Goal: Information Seeking & Learning: Learn about a topic

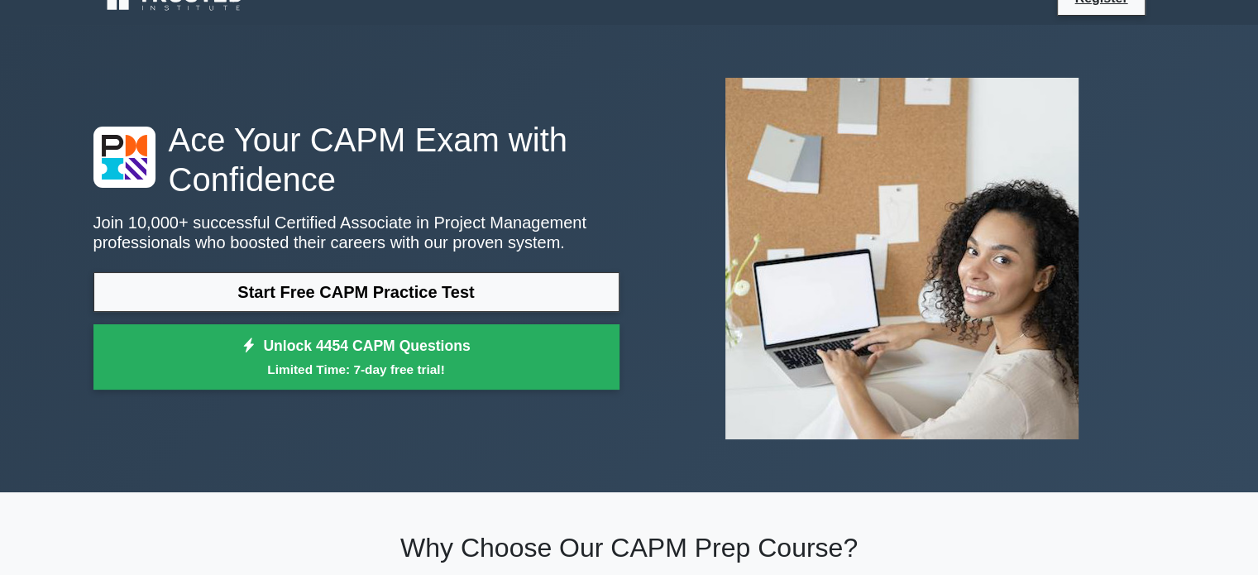
scroll to position [30, 0]
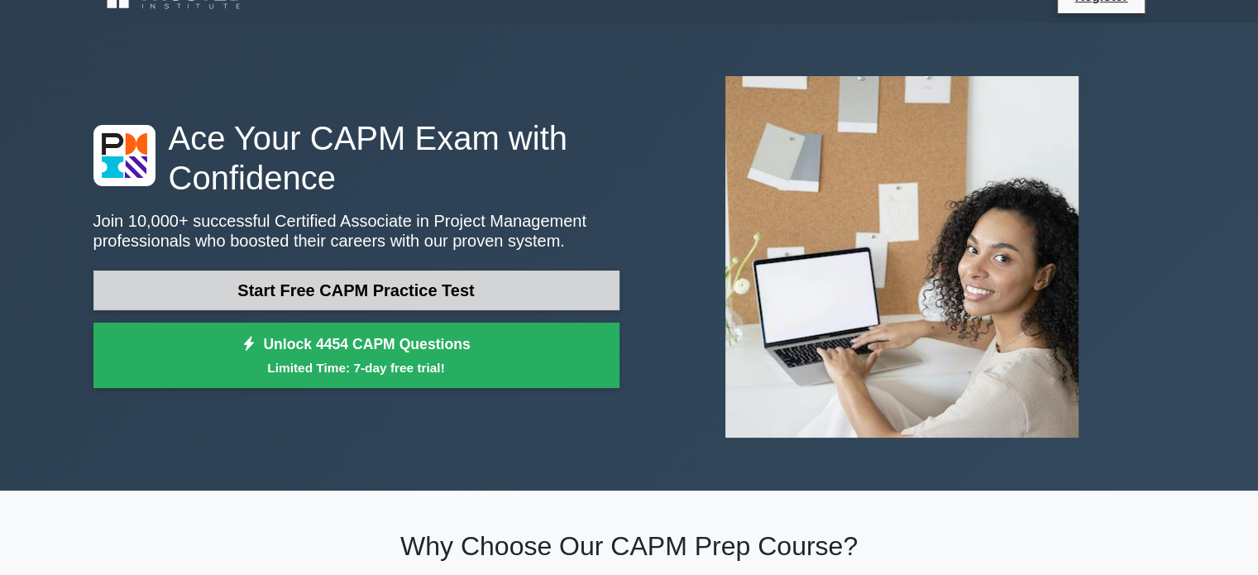
click at [356, 299] on link "Start Free CAPM Practice Test" at bounding box center [356, 290] width 526 height 40
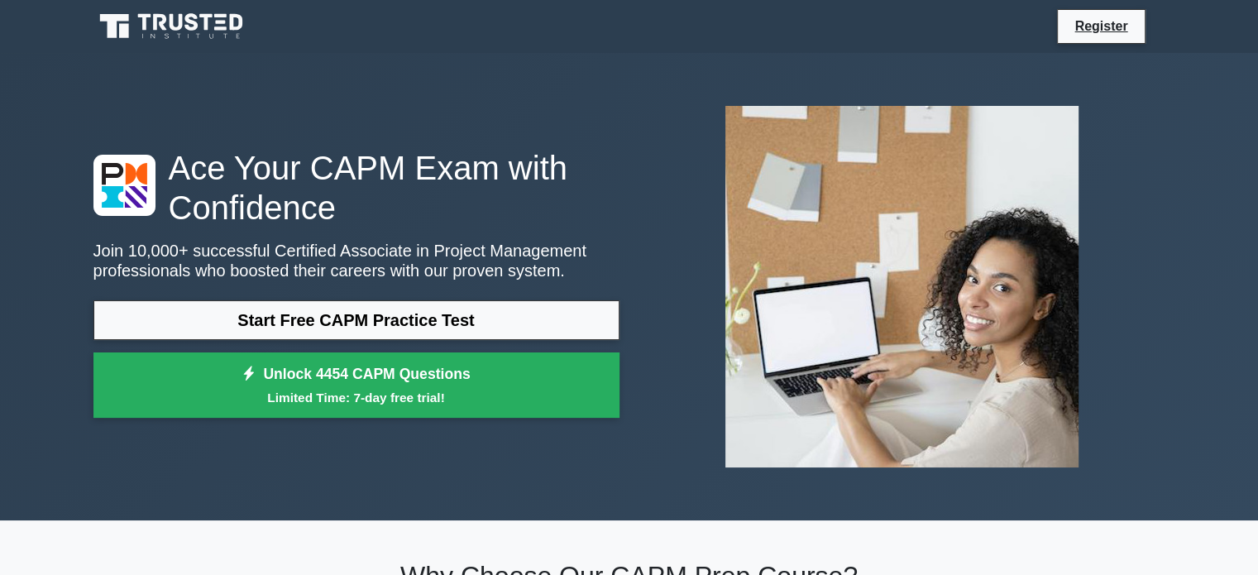
scroll to position [0, 0]
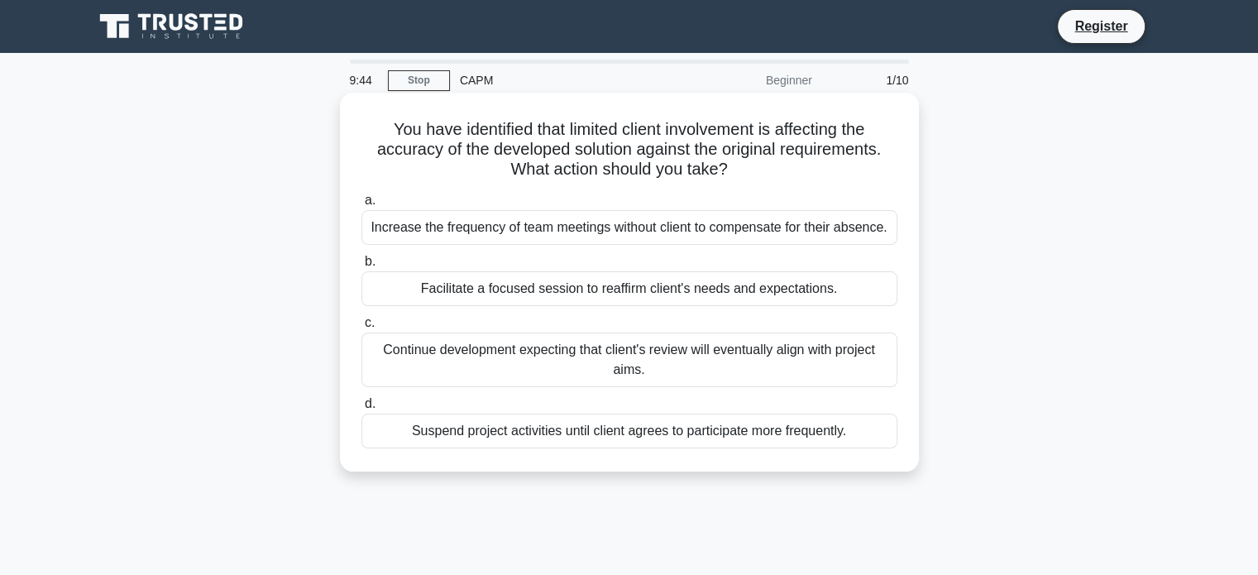
click at [661, 290] on div "Facilitate a focused session to reaffirm client's needs and expectations." at bounding box center [629, 288] width 536 height 35
click at [361, 267] on input "b. Facilitate a focused session to reaffirm client's needs and expectations." at bounding box center [361, 261] width 0 height 11
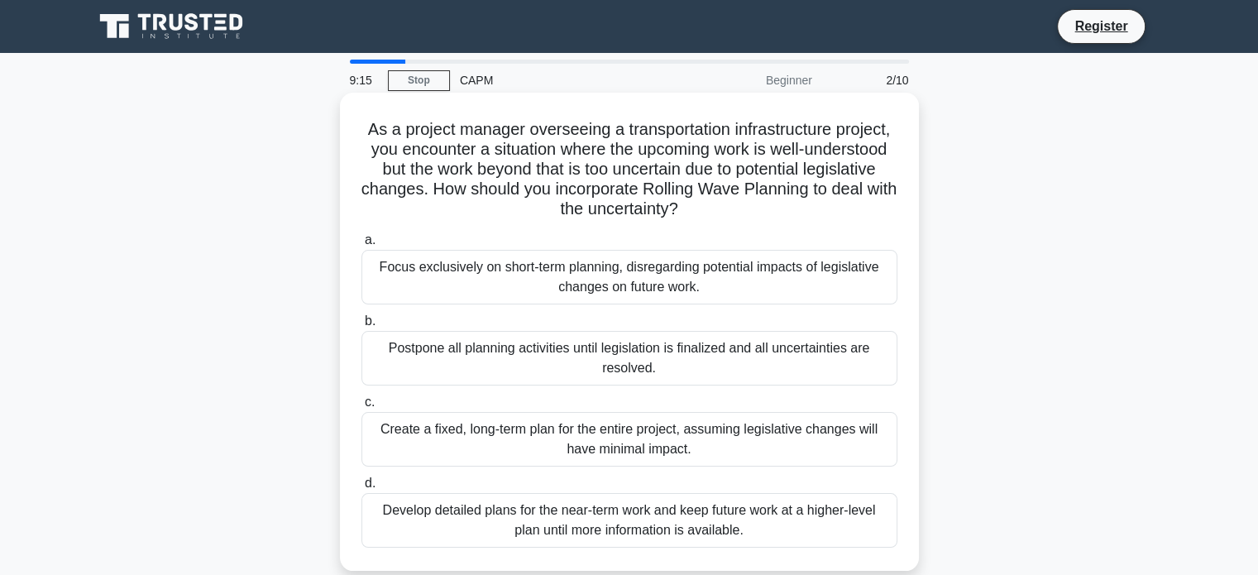
click at [648, 515] on div "Develop detailed plans for the near-term work and keep future work at a higher-…" at bounding box center [629, 520] width 536 height 55
click at [361, 489] on input "d. Develop detailed plans for the near-term work and keep future work at a high…" at bounding box center [361, 483] width 0 height 11
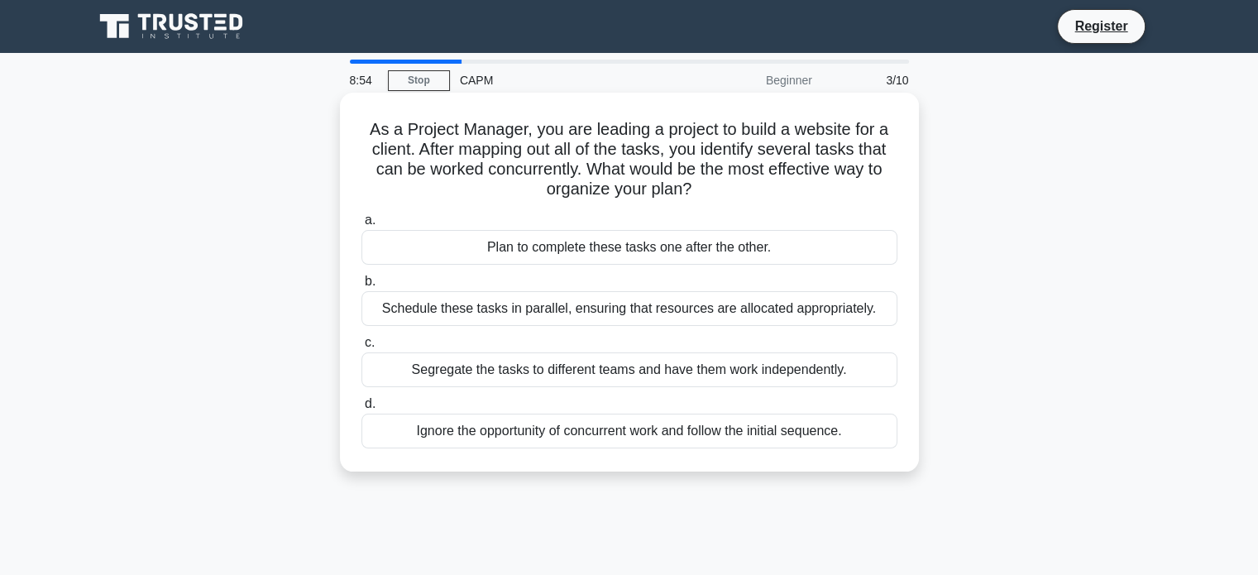
click at [678, 313] on div "Schedule these tasks in parallel, ensuring that resources are allocated appropr…" at bounding box center [629, 308] width 536 height 35
click at [361, 287] on input "b. Schedule these tasks in parallel, ensuring that resources are allocated appr…" at bounding box center [361, 281] width 0 height 11
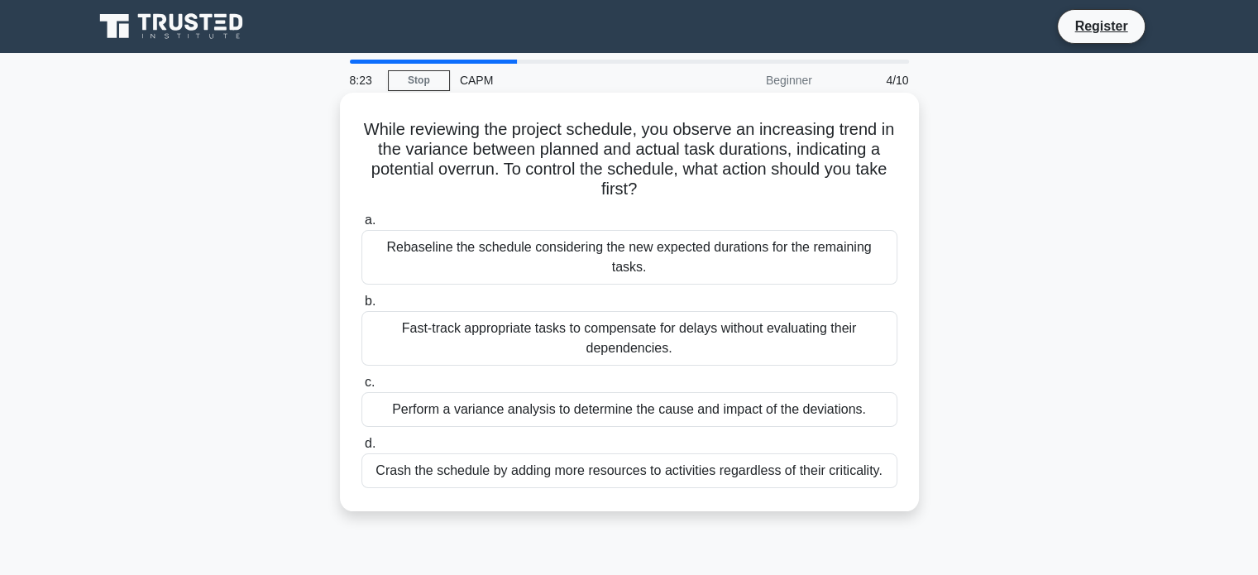
click at [640, 392] on div "Perform a variance analysis to determine the cause and impact of the deviations." at bounding box center [629, 409] width 536 height 35
click at [361, 388] on input "c. Perform a variance analysis to determine the cause and impact of the deviati…" at bounding box center [361, 382] width 0 height 11
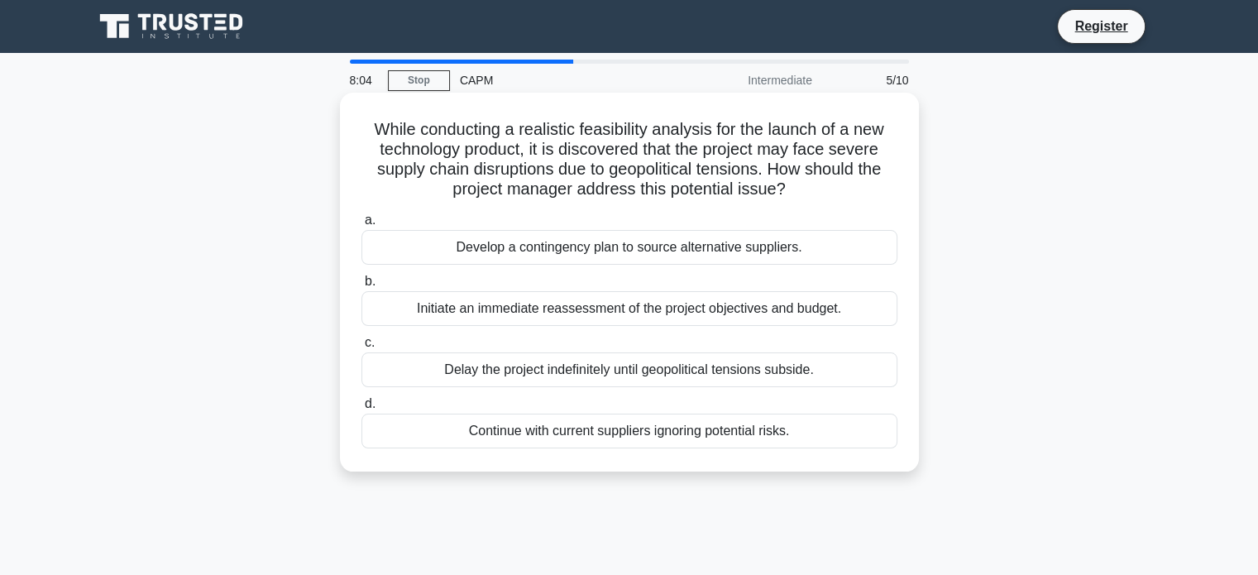
click at [786, 248] on div "Develop a contingency plan to source alternative suppliers." at bounding box center [629, 247] width 536 height 35
click at [361, 226] on input "a. Develop a contingency plan to source alternative suppliers." at bounding box center [361, 220] width 0 height 11
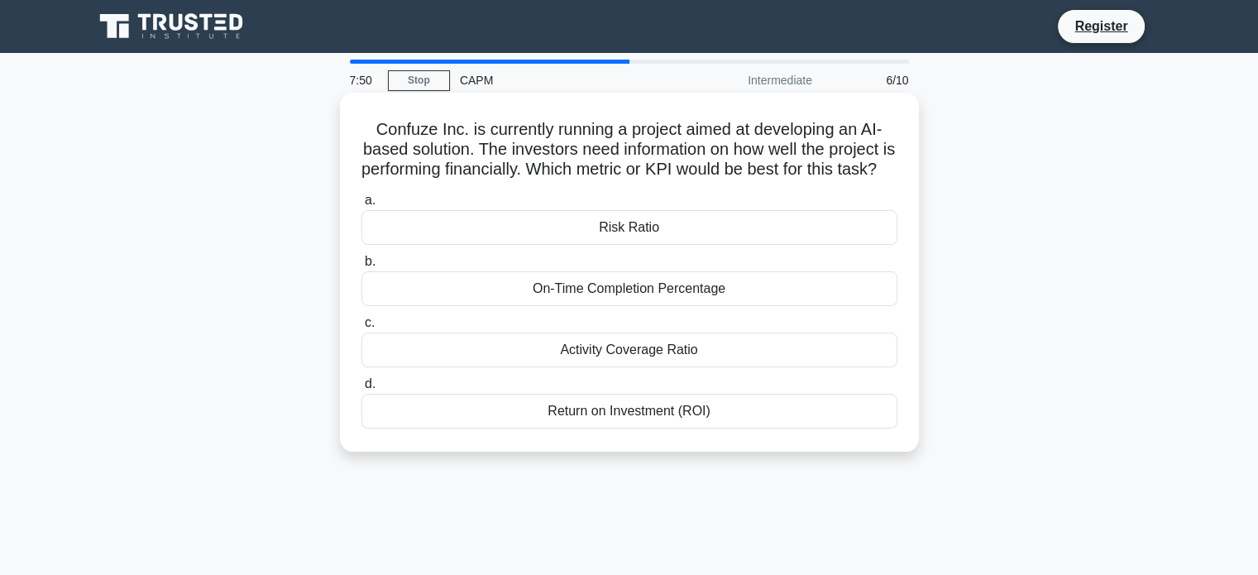
click at [678, 428] on div "Return on Investment (ROI)" at bounding box center [629, 411] width 536 height 35
click at [361, 390] on input "d. Return on Investment (ROI)" at bounding box center [361, 384] width 0 height 11
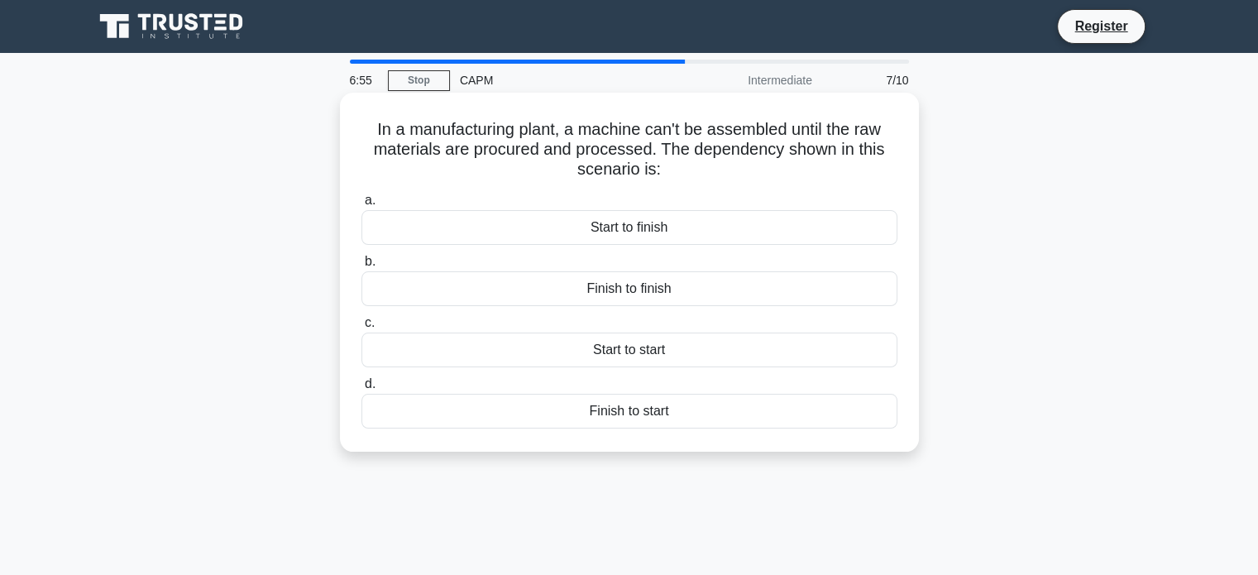
click at [649, 410] on div "Finish to start" at bounding box center [629, 411] width 536 height 35
click at [361, 390] on input "d. Finish to start" at bounding box center [361, 384] width 0 height 11
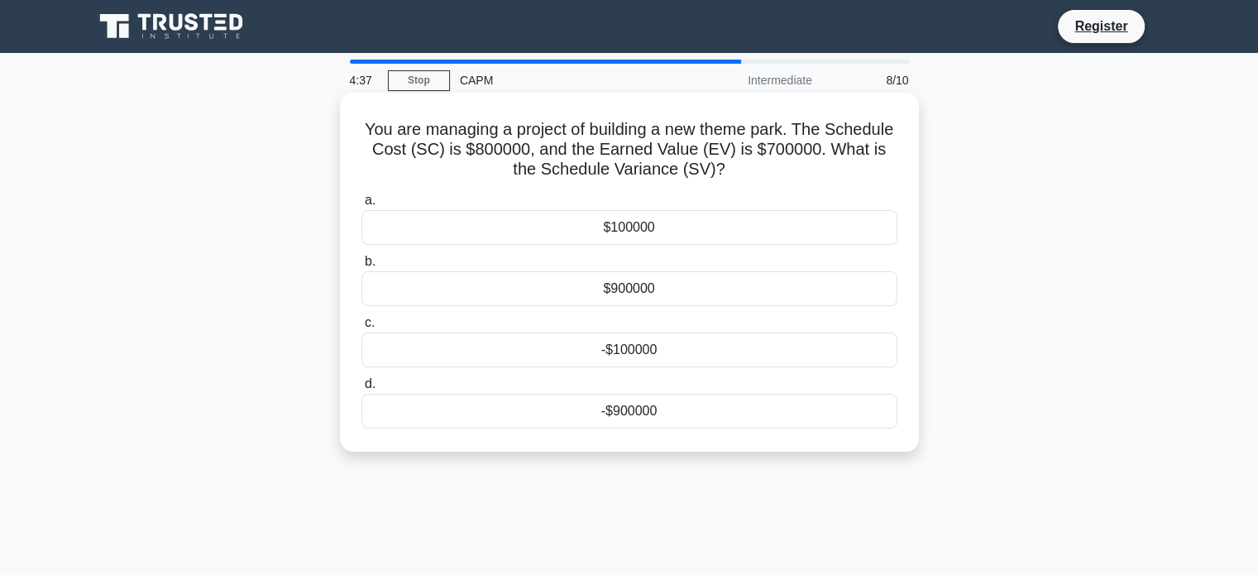
click at [589, 350] on div "-$100000" at bounding box center [629, 349] width 536 height 35
click at [361, 328] on input "c. -$100000" at bounding box center [361, 323] width 0 height 11
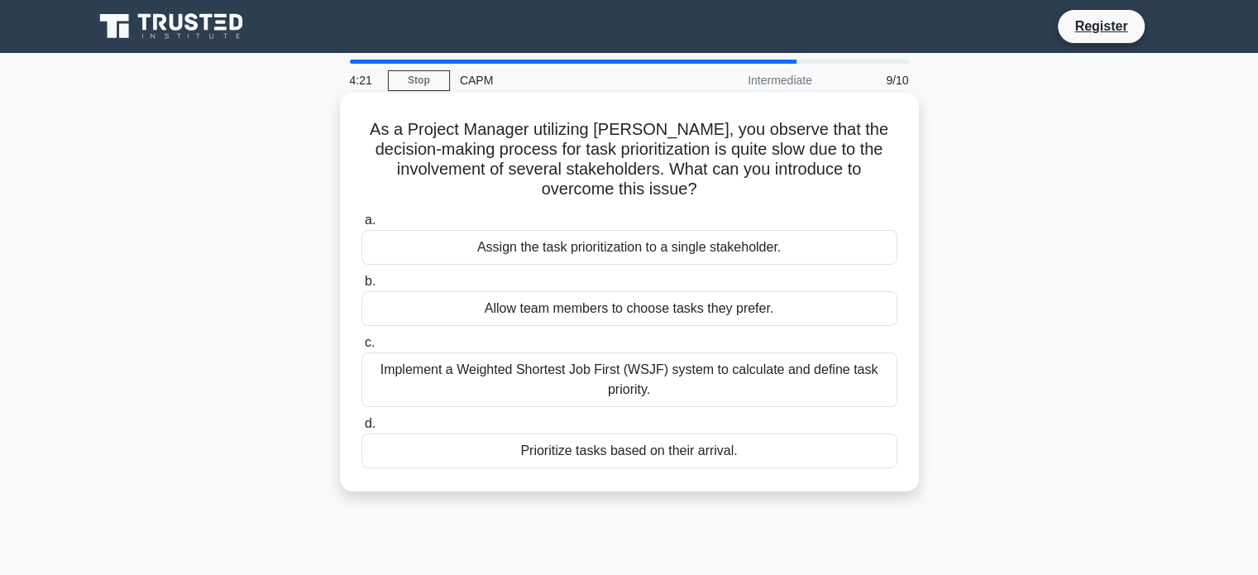
click at [846, 376] on div "Implement a Weighted Shortest Job First (WSJF) system to calculate and define t…" at bounding box center [629, 379] width 536 height 55
click at [361, 348] on input "c. Implement a Weighted Shortest Job First (WSJF) system to calculate and defin…" at bounding box center [361, 342] width 0 height 11
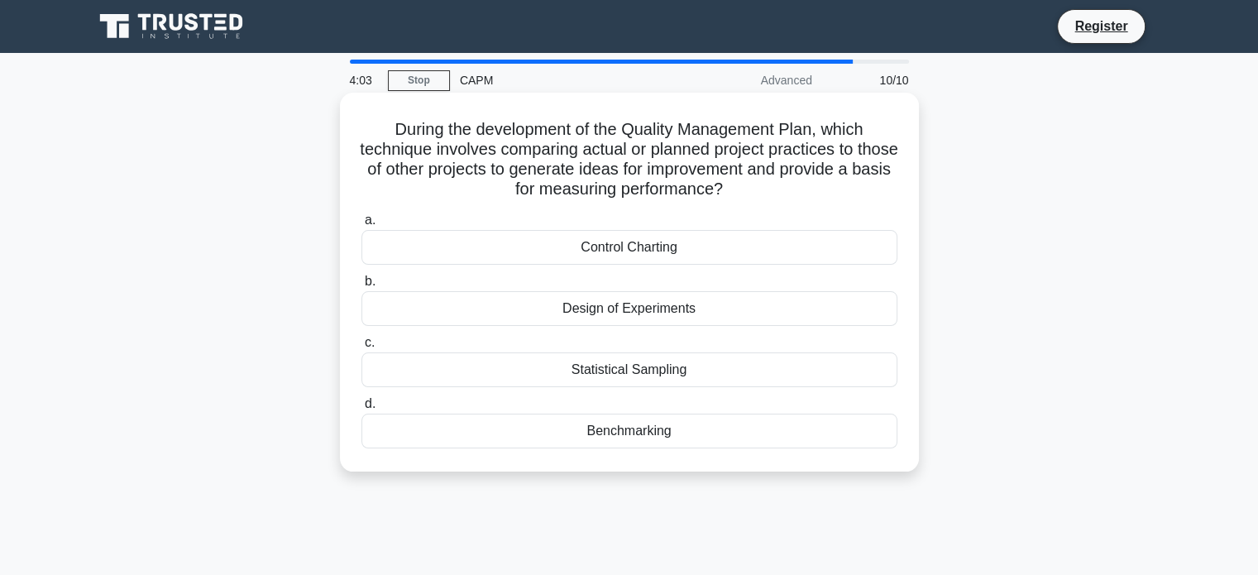
drag, startPoint x: 827, startPoint y: 127, endPoint x: 826, endPoint y: 188, distance: 60.4
click at [826, 188] on h5 "During the development of the Quality Management Plan, which technique involves…" at bounding box center [629, 159] width 539 height 81
copy h5 "which technique involves comparing actual or planned project practices to those…"
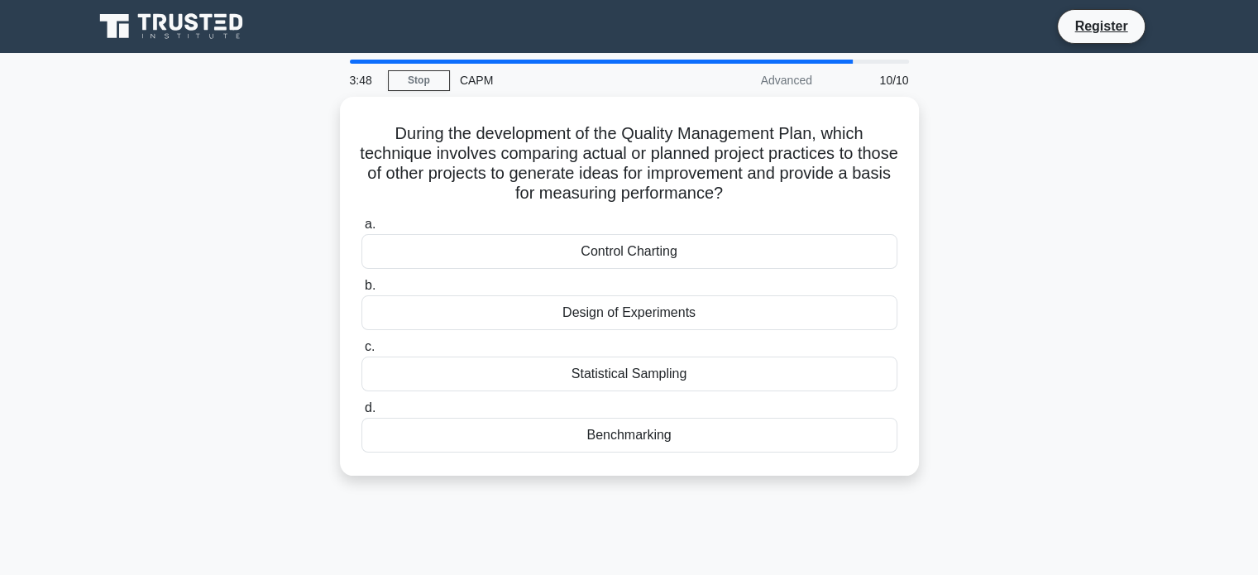
click at [506, 519] on div "3:48 Stop CAPM Advanced 10/10 During the development of the Quality Management …" at bounding box center [630, 473] width 1092 height 827
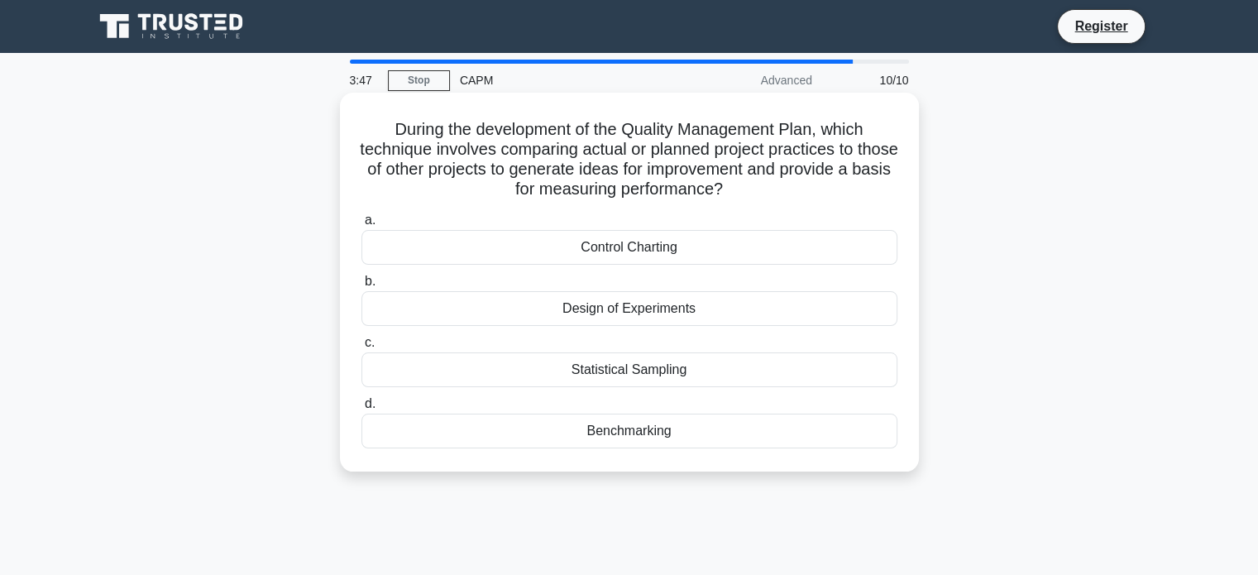
click at [591, 431] on div "Benchmarking" at bounding box center [629, 430] width 536 height 35
click at [361, 409] on input "d. Benchmarking" at bounding box center [361, 404] width 0 height 11
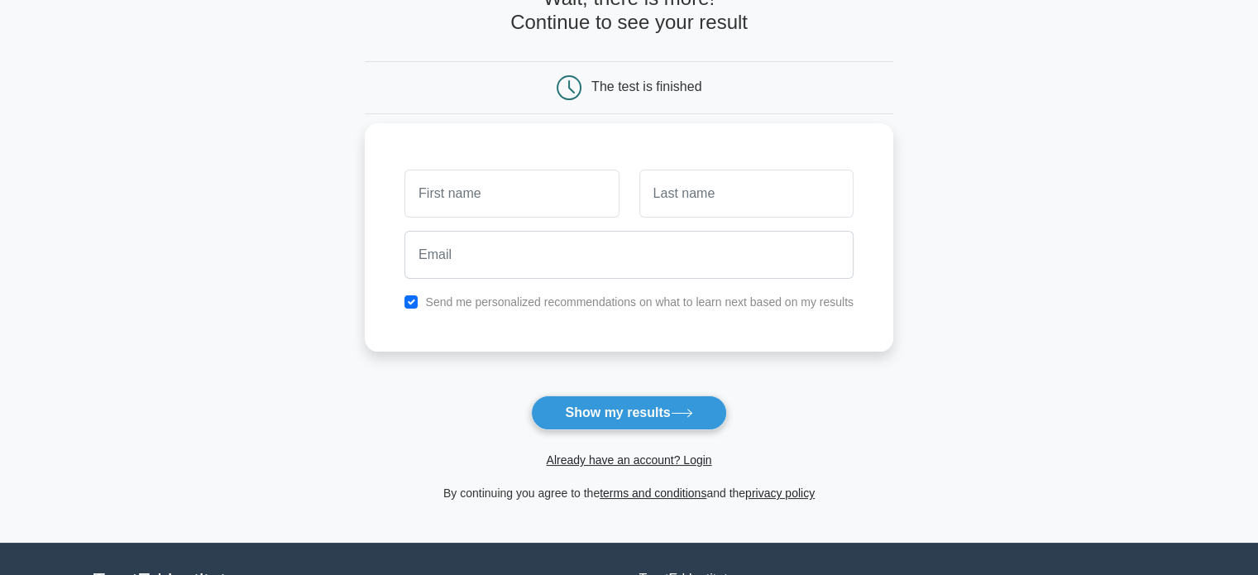
scroll to position [101, 0]
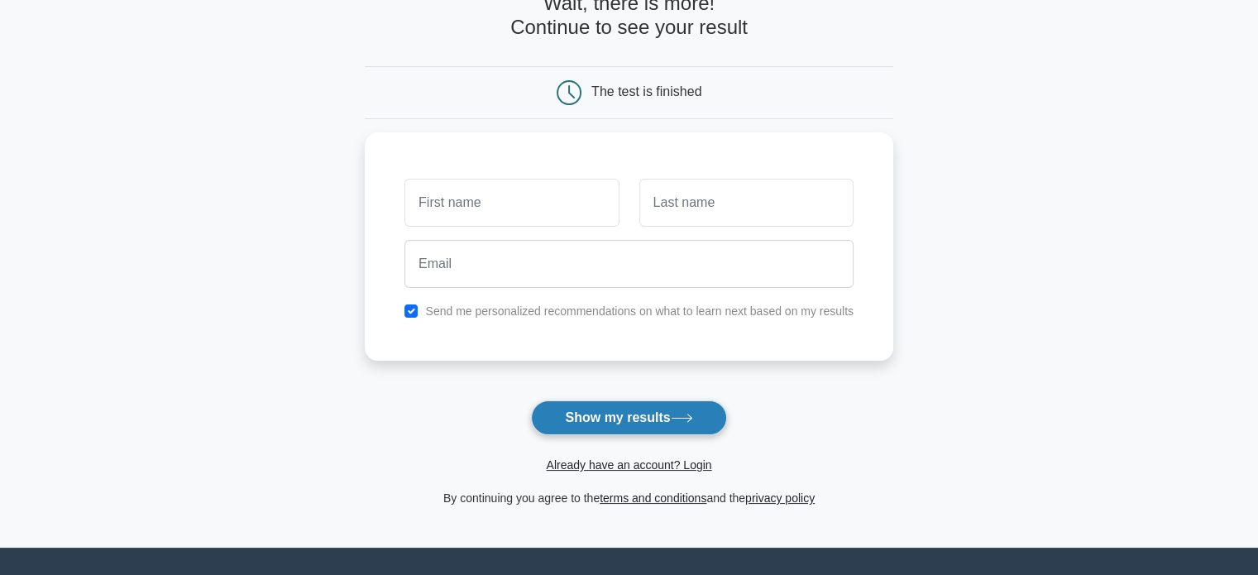
click at [611, 423] on button "Show my results" at bounding box center [628, 417] width 195 height 35
